Goal: Information Seeking & Learning: Learn about a topic

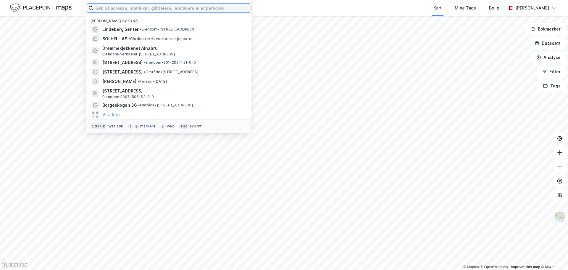
click at [176, 11] on input at bounding box center [172, 8] width 158 height 9
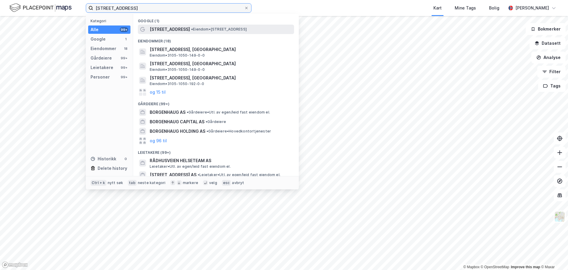
type input "[STREET_ADDRESS]"
click at [198, 31] on span "• Eiendom • [STREET_ADDRESS]" at bounding box center [219, 29] width 56 height 5
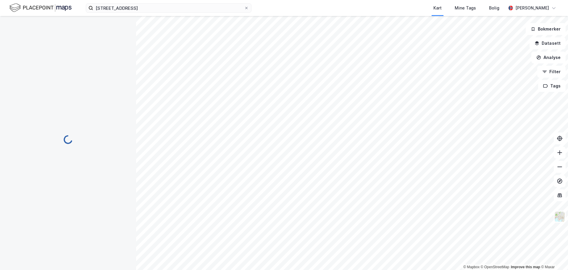
scroll to position [3, 0]
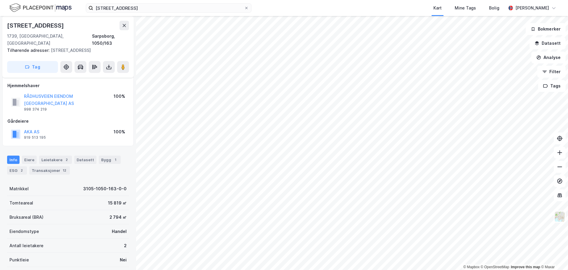
scroll to position [3, 0]
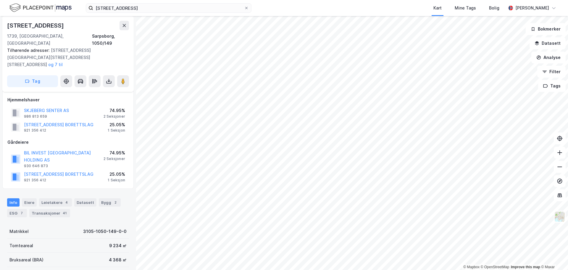
scroll to position [3, 0]
click at [55, 198] on div "Leietakere 4" at bounding box center [55, 202] width 33 height 8
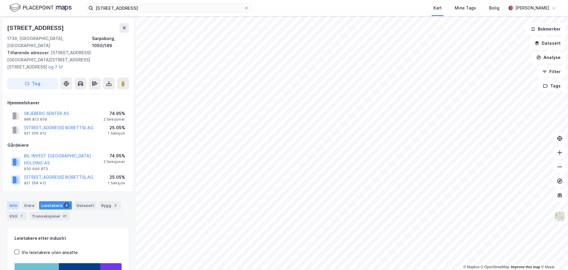
click at [17, 201] on div "Info" at bounding box center [13, 205] width 12 height 8
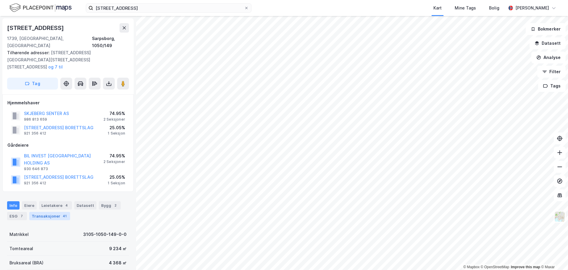
click at [53, 212] on div "Transaksjoner 41" at bounding box center [49, 216] width 41 height 8
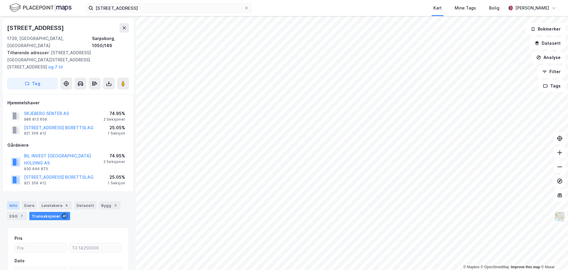
click at [12, 201] on div "Info" at bounding box center [13, 205] width 12 height 8
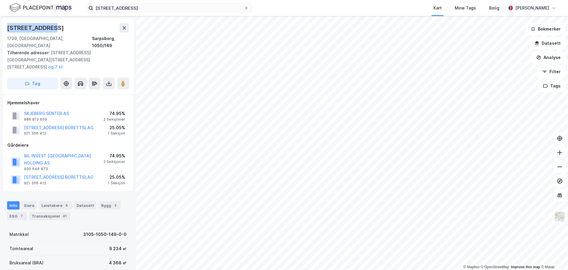
drag, startPoint x: 54, startPoint y: 28, endPoint x: 7, endPoint y: 27, distance: 47.9
click at [7, 27] on div "[STREET_ADDRESS], [GEOGRAPHIC_DATA], [GEOGRAPHIC_DATA], 1050/149 Tilhørende adr…" at bounding box center [67, 56] width 131 height 76
copy div "[STREET_ADDRESS]"
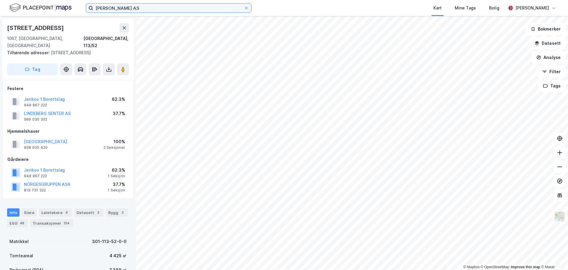
click at [160, 6] on input "[PERSON_NAME] AS" at bounding box center [168, 8] width 151 height 9
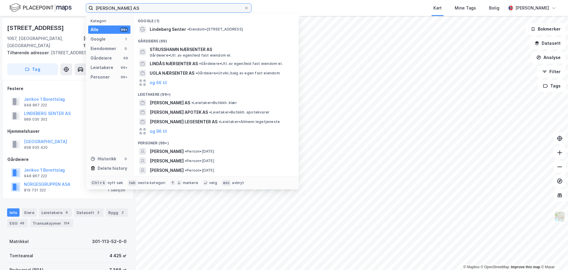
click at [160, 6] on input "[PERSON_NAME] AS" at bounding box center [168, 8] width 151 height 9
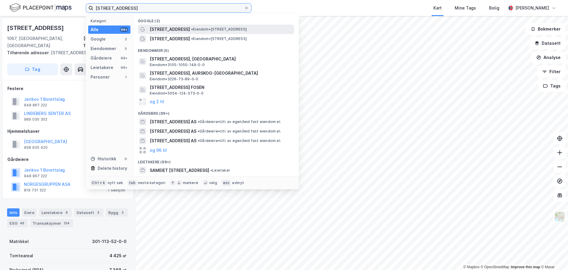
type input "[STREET_ADDRESS]"
click at [200, 30] on span "• Eiendom • [STREET_ADDRESS]" at bounding box center [219, 29] width 56 height 5
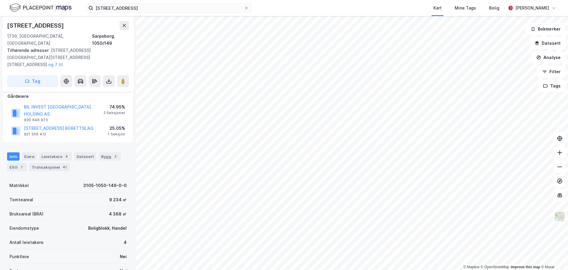
scroll to position [59, 0]
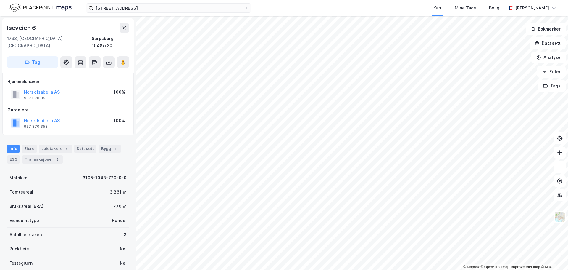
scroll to position [1, 0]
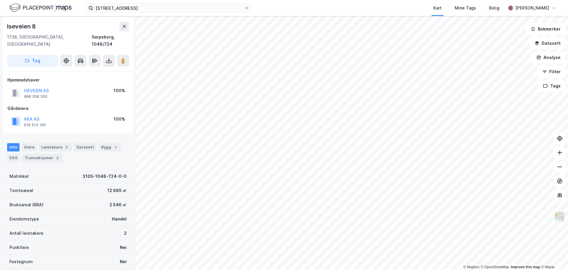
scroll to position [1, 0]
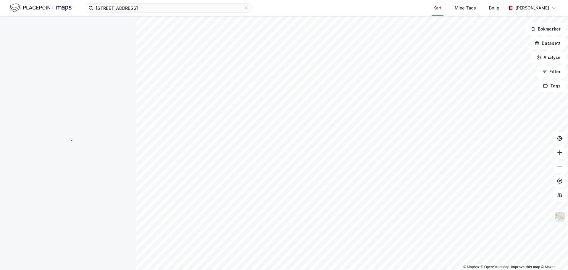
scroll to position [1, 0]
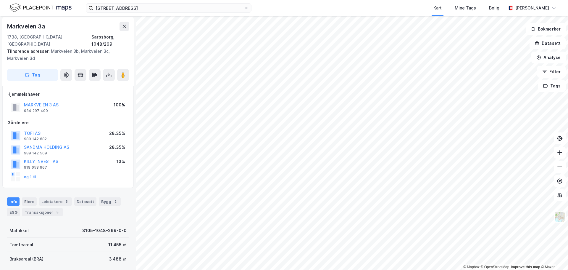
scroll to position [1, 0]
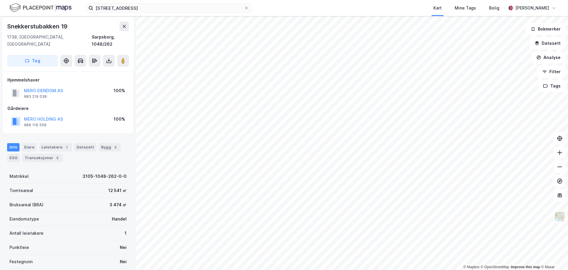
scroll to position [1, 0]
click at [51, 143] on div "Leietakere 1" at bounding box center [55, 147] width 33 height 8
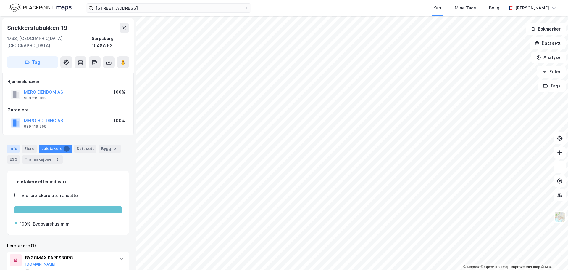
click at [17, 144] on div "Info" at bounding box center [13, 148] width 12 height 8
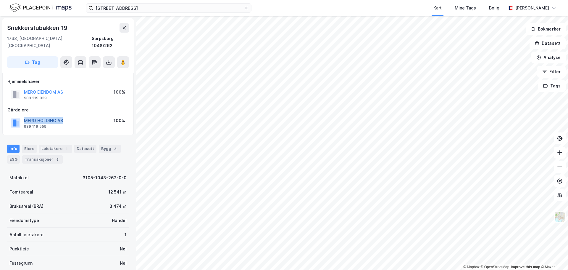
drag, startPoint x: 76, startPoint y: 113, endPoint x: 24, endPoint y: 112, distance: 51.5
click at [24, 116] on div "MERO HOLDING AS 989 119 559 100%" at bounding box center [67, 123] width 121 height 14
copy button "MERO HOLDING AS"
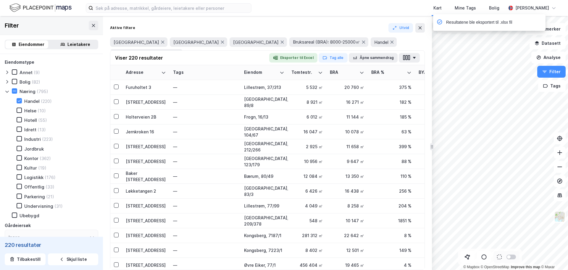
scroll to position [237, 0]
